Goal: Task Accomplishment & Management: Use online tool/utility

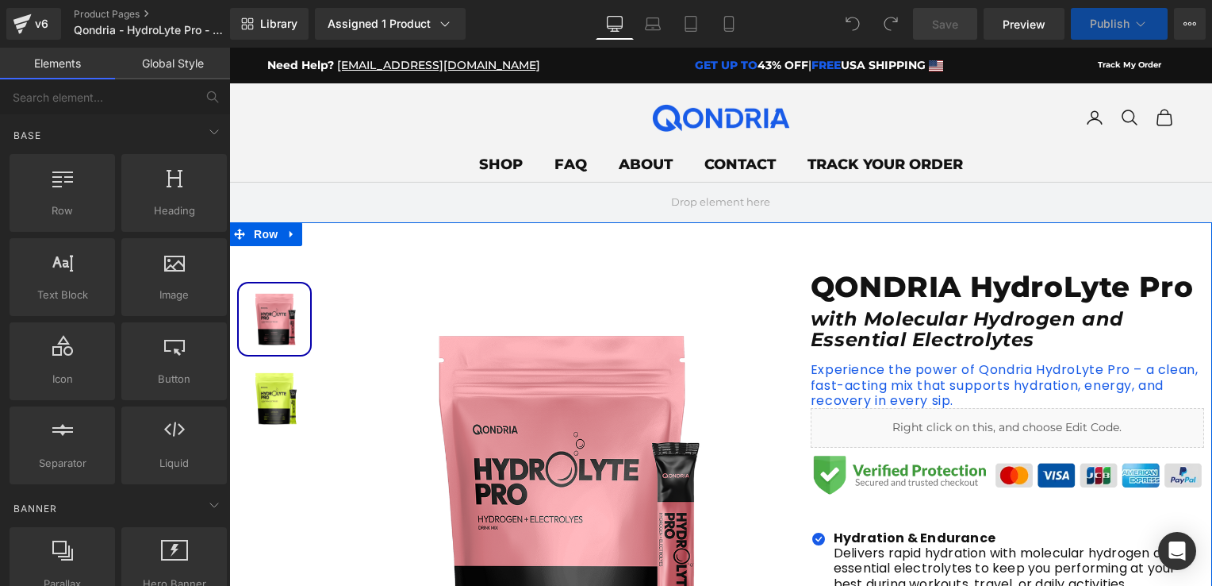
click at [882, 376] on p "Experience the power of Qondria HydroLyte Pro – a clean, fast-acting mix that s…" at bounding box center [1008, 385] width 394 height 46
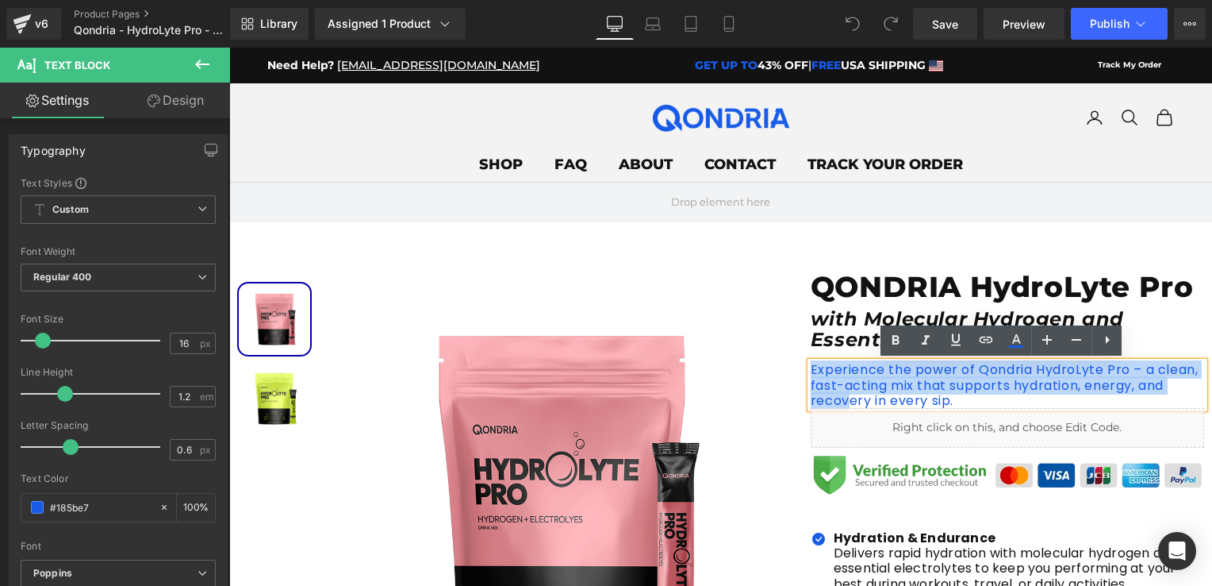
drag, startPoint x: 968, startPoint y: 403, endPoint x: 806, endPoint y: 368, distance: 165.6
click at [811, 368] on p "Experience the power of Qondria HydroLyte Pro – a clean, fast-acting mix that s…" at bounding box center [1008, 385] width 394 height 46
drag, startPoint x: 953, startPoint y: 400, endPoint x: 805, endPoint y: 373, distance: 150.8
click at [811, 373] on p "Experience the power of Qondria HydroLyte Pro – a clean, fast-acting mix that s…" at bounding box center [1008, 385] width 394 height 46
paste div
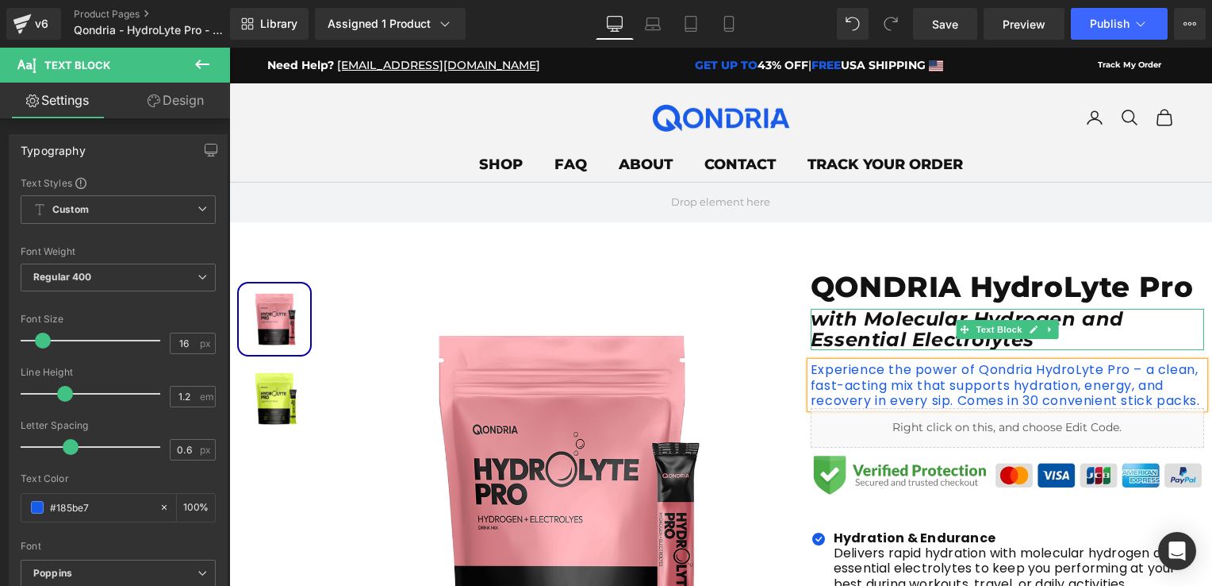
scroll to position [79, 0]
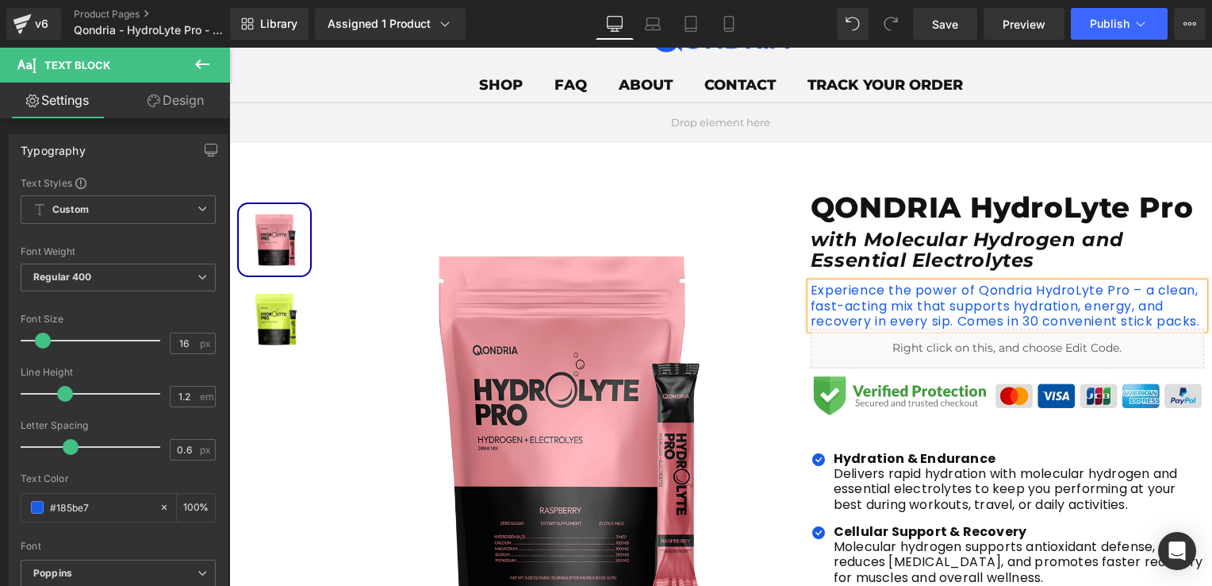
click at [969, 180] on div "Sale Off (P) Image" at bounding box center [720, 555] width 983 height 777
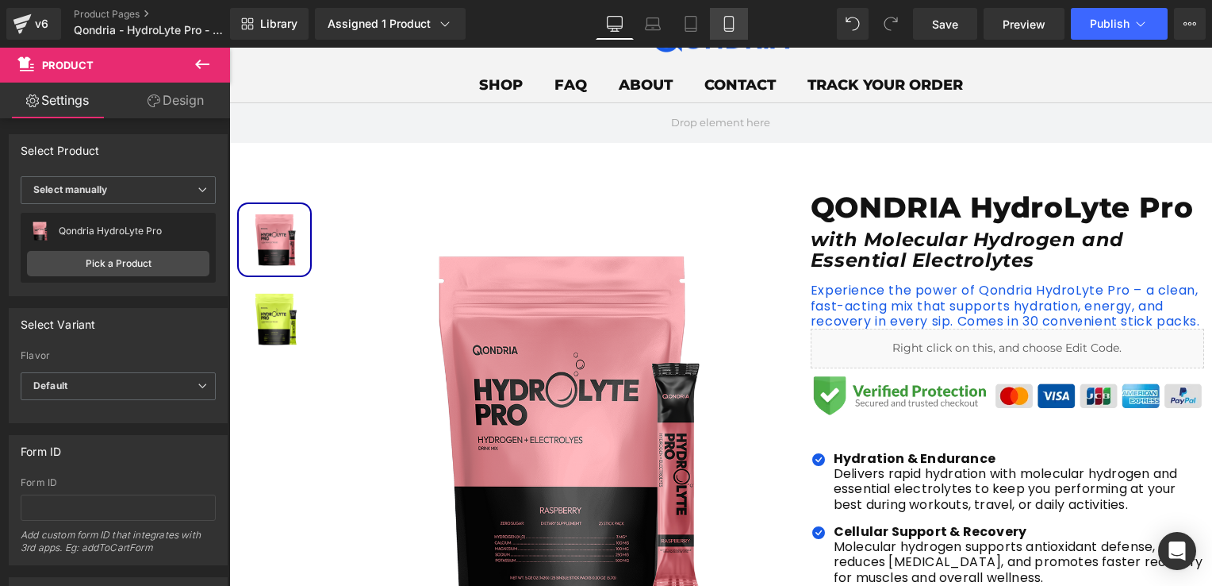
click at [718, 14] on link "Mobile" at bounding box center [729, 24] width 38 height 32
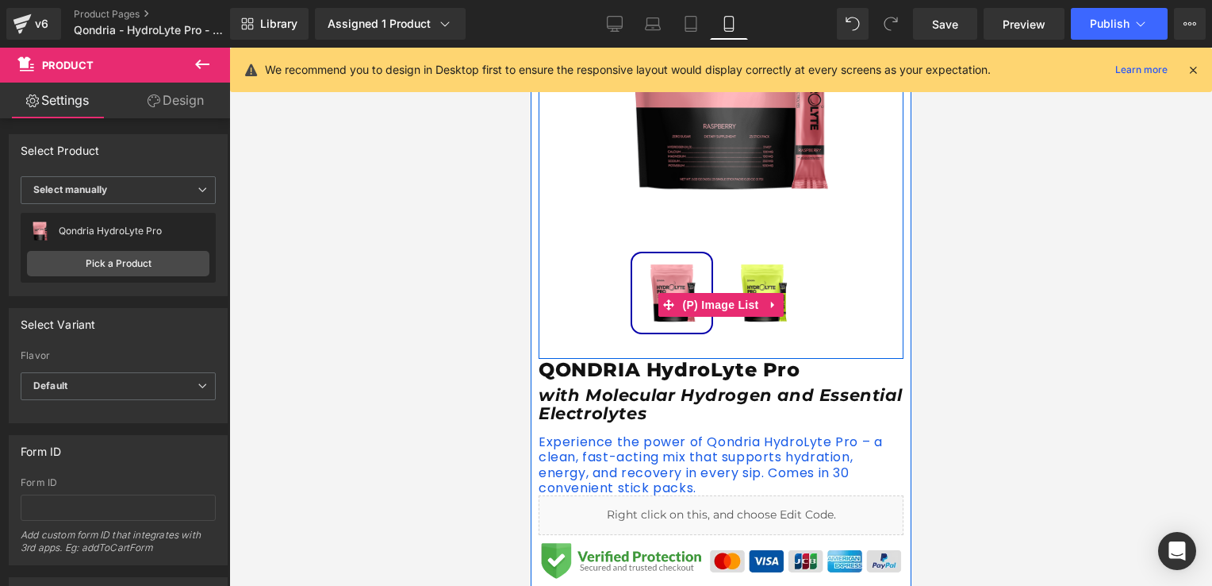
scroll to position [397, 0]
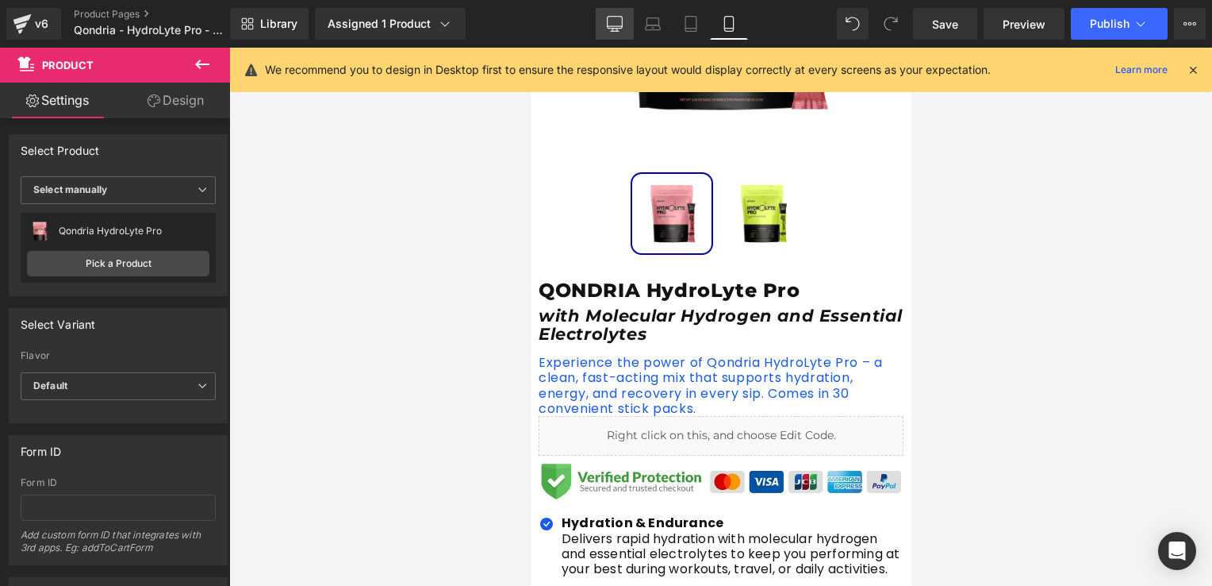
click at [613, 17] on icon at bounding box center [615, 23] width 15 height 12
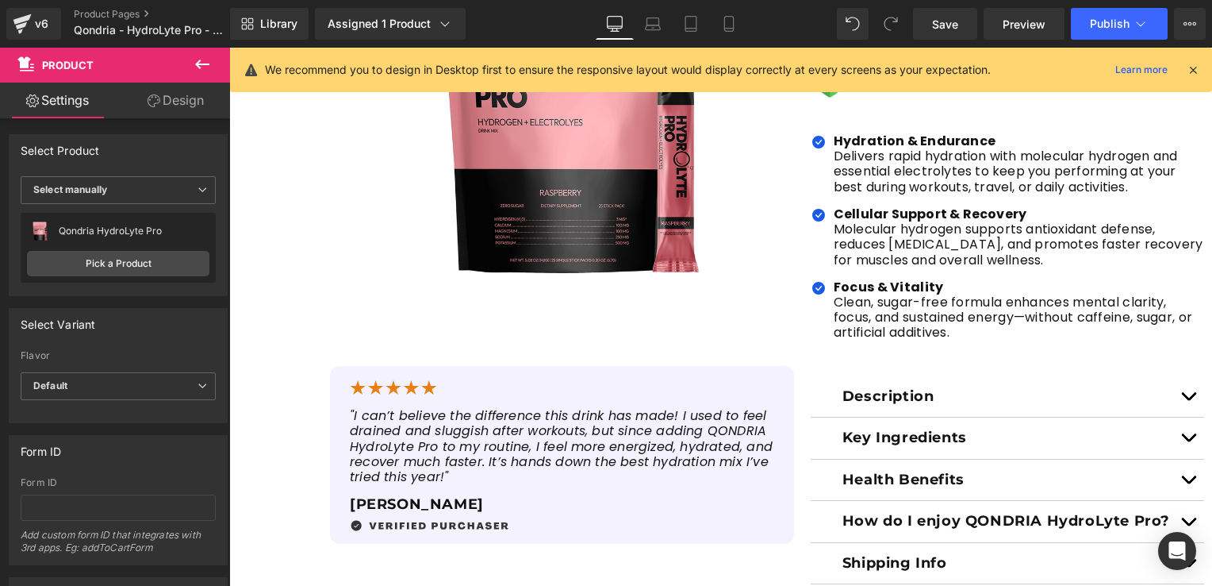
scroll to position [16, 0]
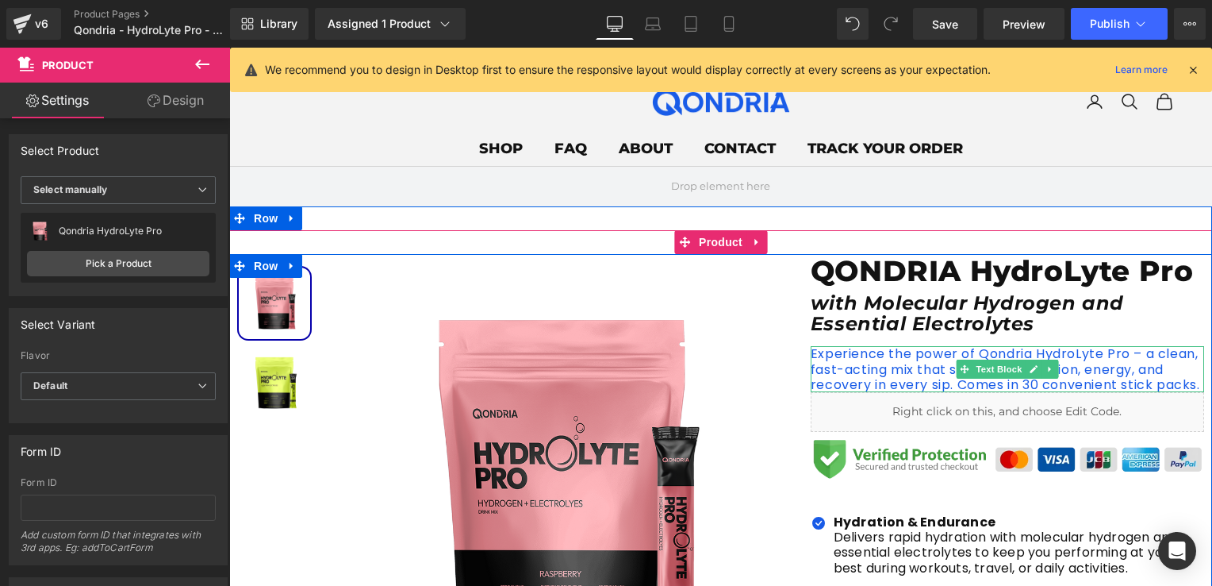
click at [1044, 379] on p "Experience the power of Qondria HydroLyte Pro – a clean, fast-acting mix that s…" at bounding box center [1008, 369] width 394 height 46
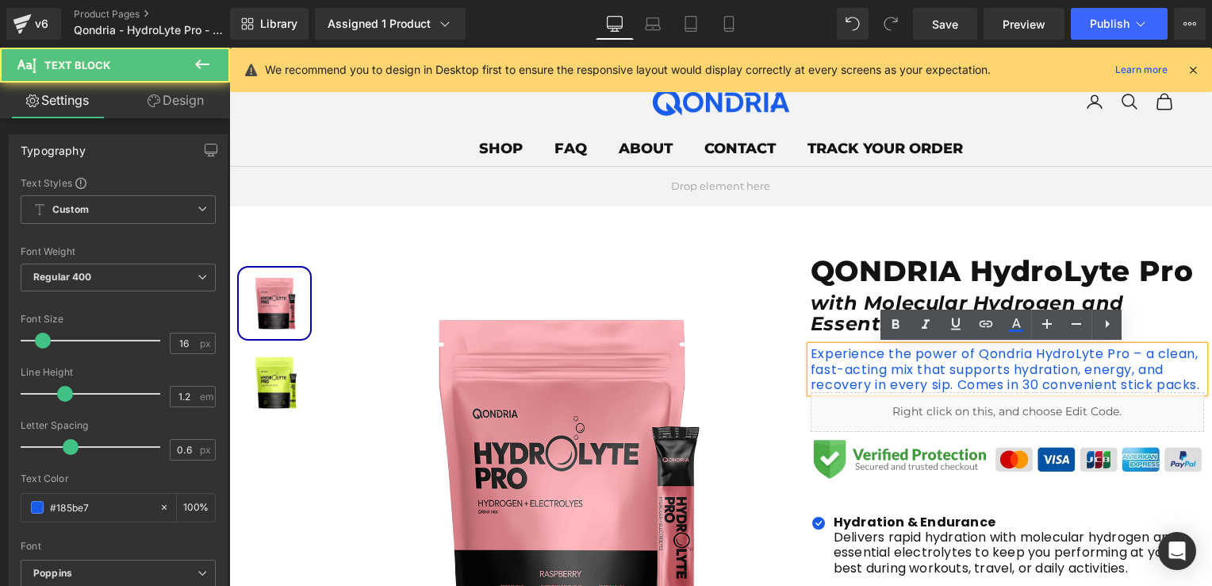
click at [1018, 383] on p "Experience the power of Qondria HydroLyte Pro – a clean, fast-acting mix that s…" at bounding box center [1008, 369] width 394 height 46
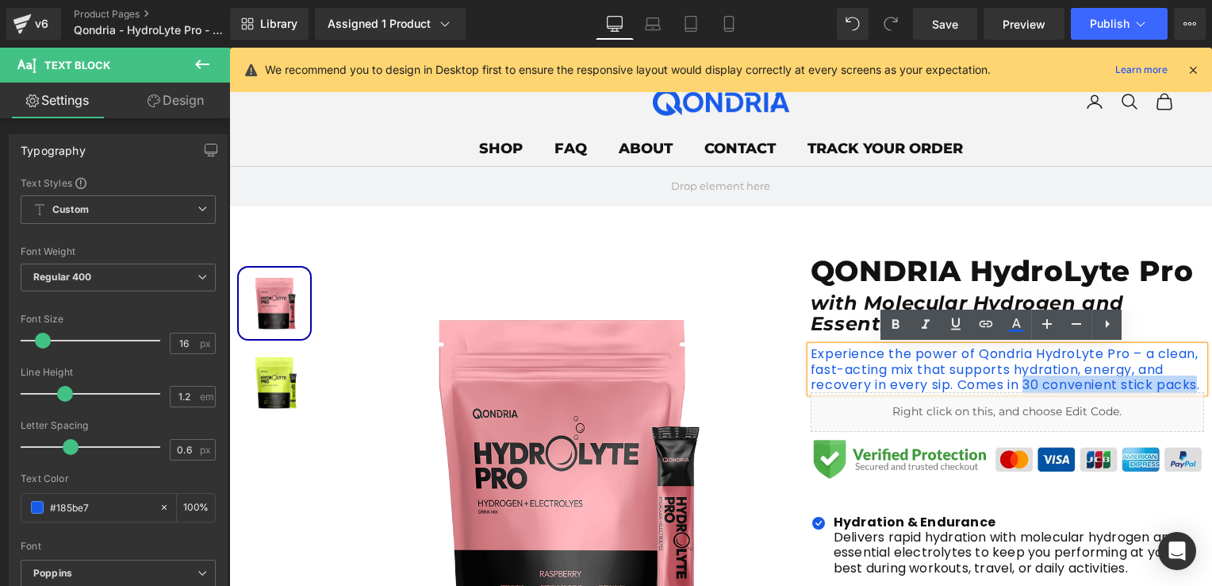
drag, startPoint x: 1017, startPoint y: 384, endPoint x: 1193, endPoint y: 382, distance: 175.4
click at [1193, 382] on p "Experience the power of Qondria HydroLyte Pro – a clean, fast-acting mix that s…" at bounding box center [1008, 369] width 394 height 46
click at [986, 378] on p "Experience the power of Qondria HydroLyte Pro – a clean, fast-acting mix that s…" at bounding box center [1008, 369] width 394 height 46
drag, startPoint x: 974, startPoint y: 352, endPoint x: 1119, endPoint y: 355, distance: 145.2
click at [1119, 355] on p "Experience the power of Qondria HydroLyte Pro – a clean, fast-acting mix that s…" at bounding box center [1008, 369] width 394 height 46
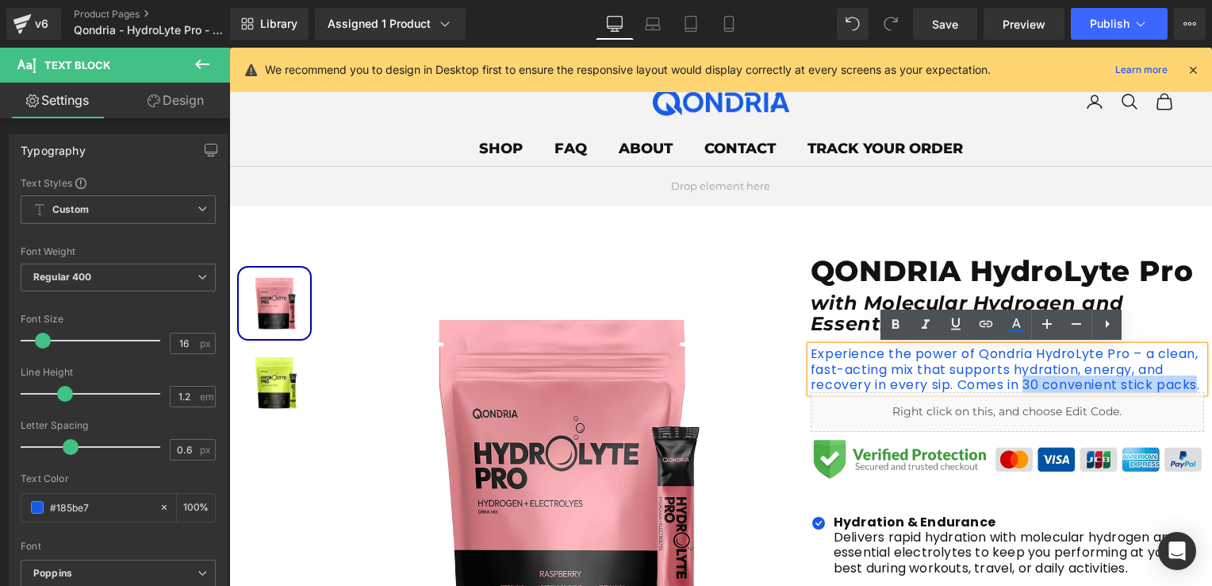
drag, startPoint x: 1020, startPoint y: 386, endPoint x: 1195, endPoint y: 387, distance: 175.4
click at [1195, 387] on p "Experience the power of Qondria HydroLyte Pro – a clean, fast-acting mix that s…" at bounding box center [1008, 369] width 394 height 46
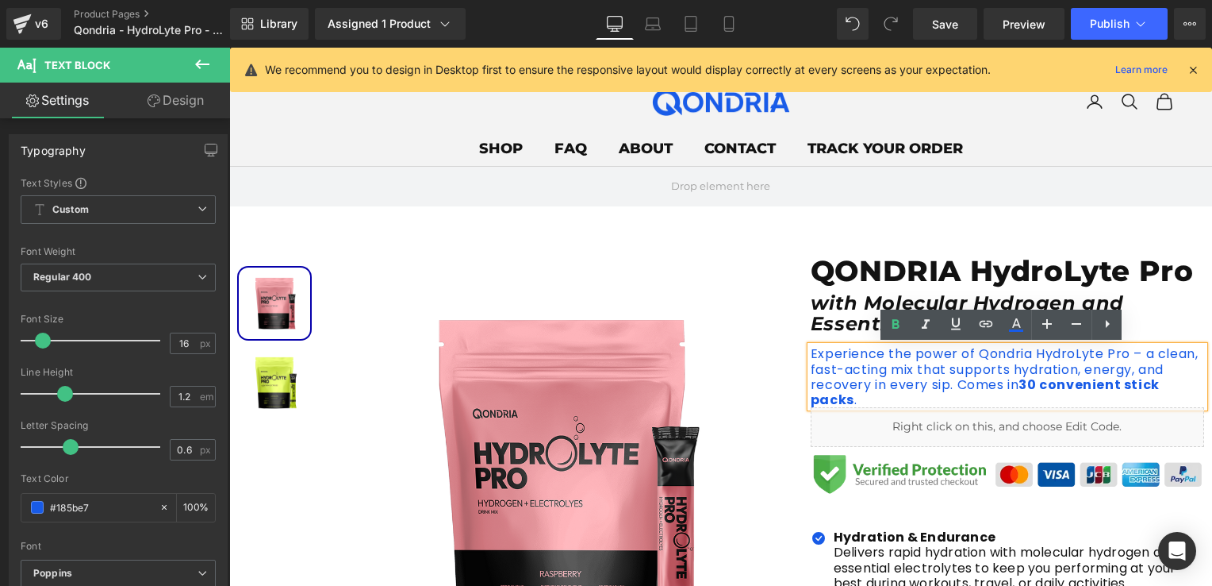
click at [944, 371] on p "Experience the power of Qondria HydroLyte Pro – a clean, fast-acting mix that s…" at bounding box center [1008, 376] width 394 height 61
drag, startPoint x: 970, startPoint y: 357, endPoint x: 1117, endPoint y: 356, distance: 146.8
click at [1117, 356] on p "Experience the power of Qondria HydroLyte Pro – a clean, fast-acting mix that s…" at bounding box center [1008, 376] width 394 height 61
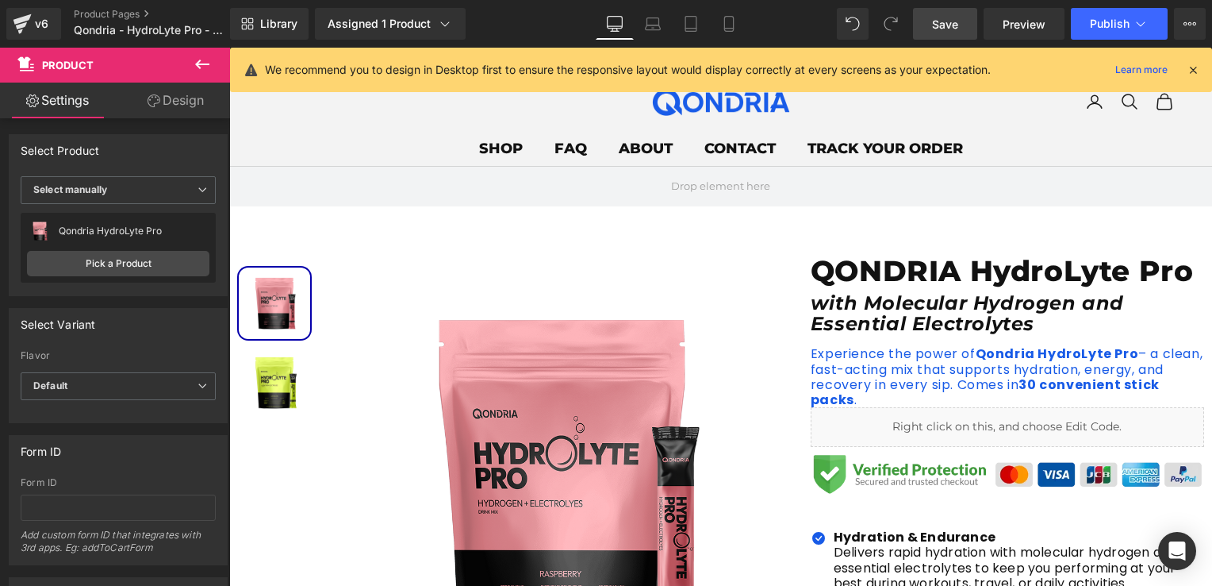
click at [937, 8] on link "Save" at bounding box center [945, 24] width 64 height 32
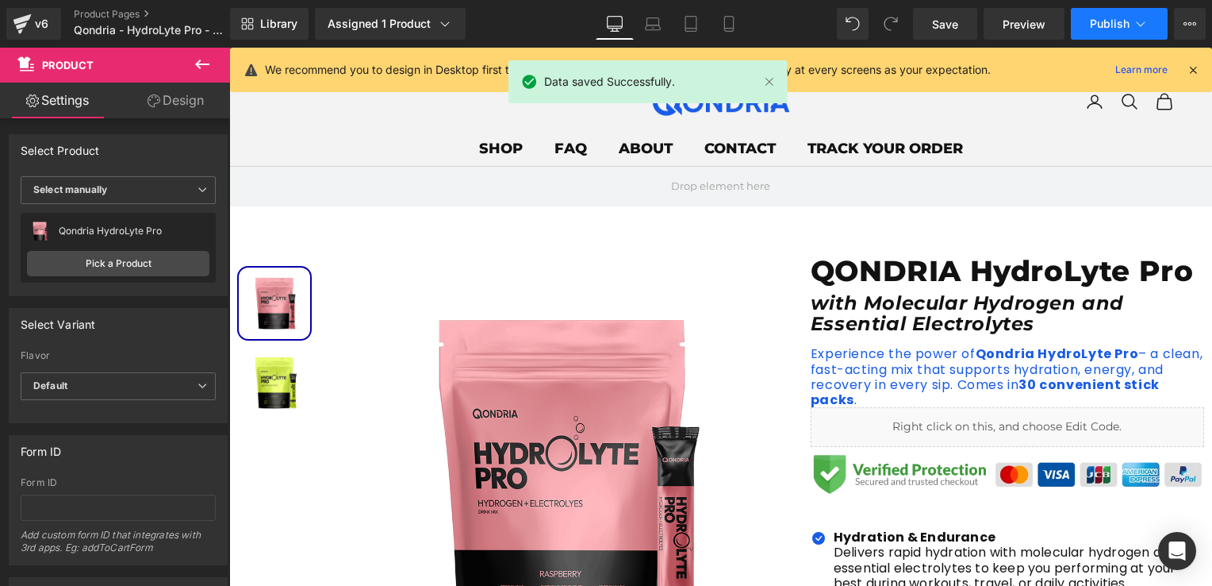
click at [1088, 24] on button "Publish" at bounding box center [1119, 24] width 97 height 32
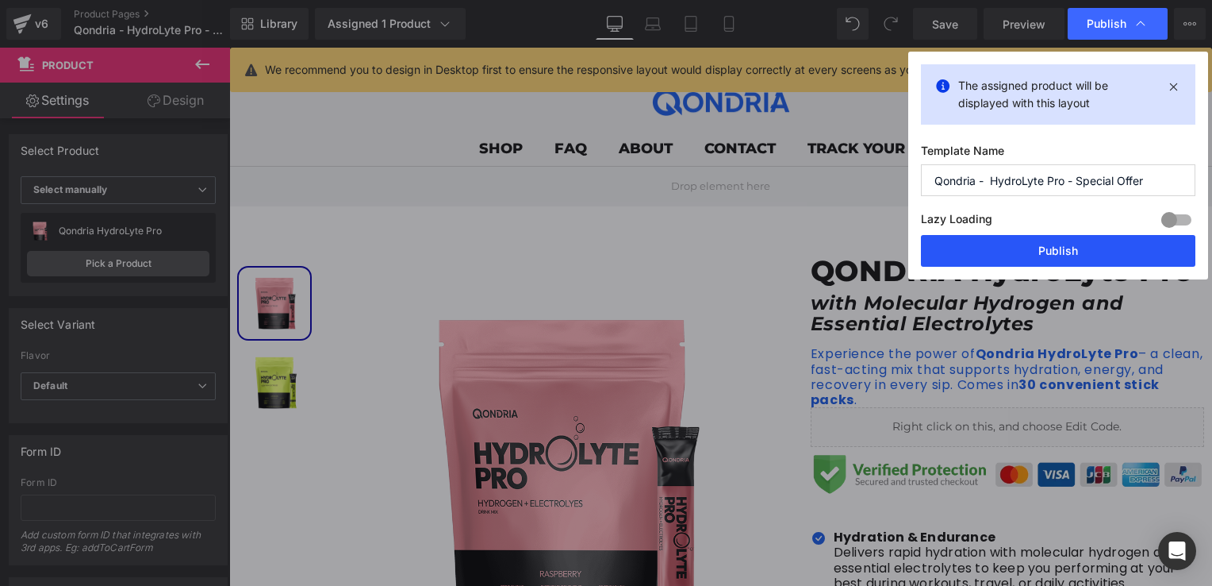
click at [1051, 259] on button "Publish" at bounding box center [1058, 251] width 275 height 32
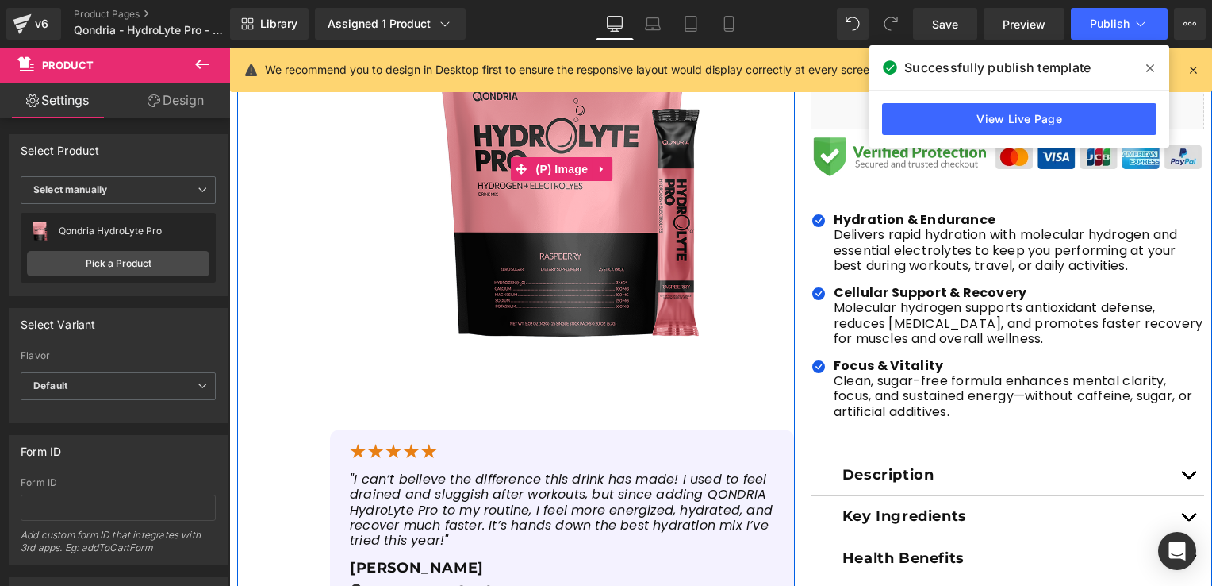
scroll to position [95, 0]
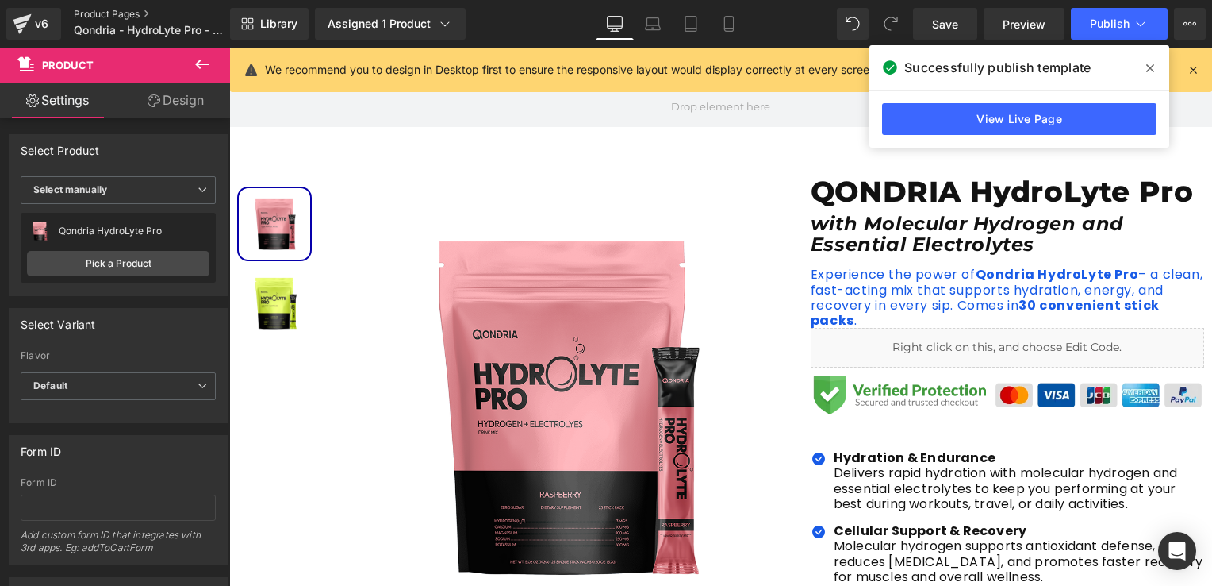
click at [117, 14] on link "Product Pages" at bounding box center [165, 14] width 183 height 13
